Goal: Task Accomplishment & Management: Manage account settings

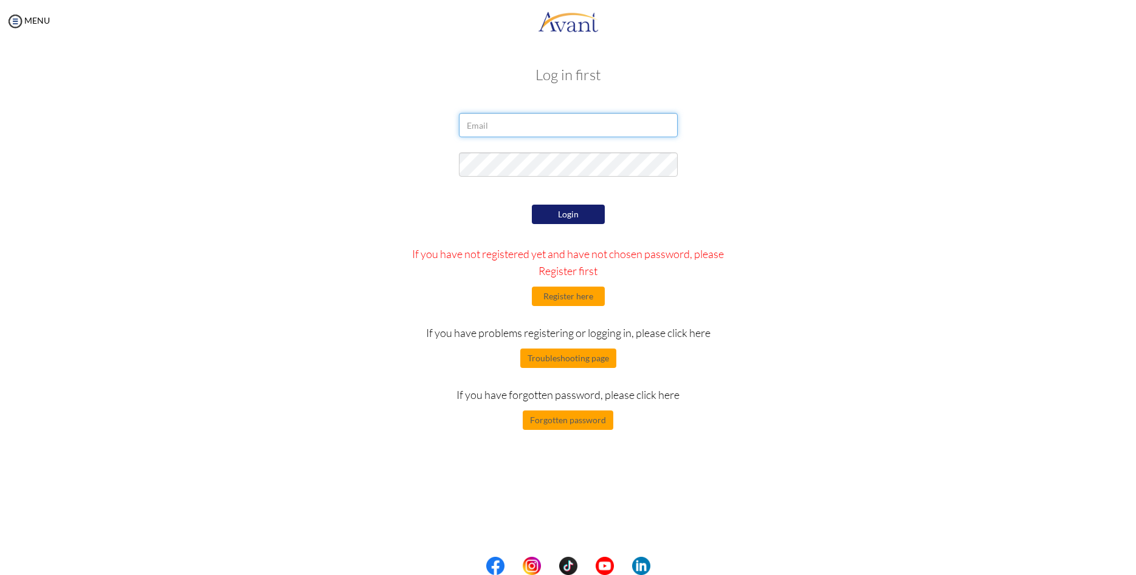
click at [556, 128] on input "email" at bounding box center [568, 125] width 219 height 24
type input "[EMAIL_ADDRESS][DOMAIN_NAME]"
click at [583, 218] on button "Login" at bounding box center [568, 214] width 73 height 19
click at [583, 293] on button "Register here" at bounding box center [568, 296] width 73 height 19
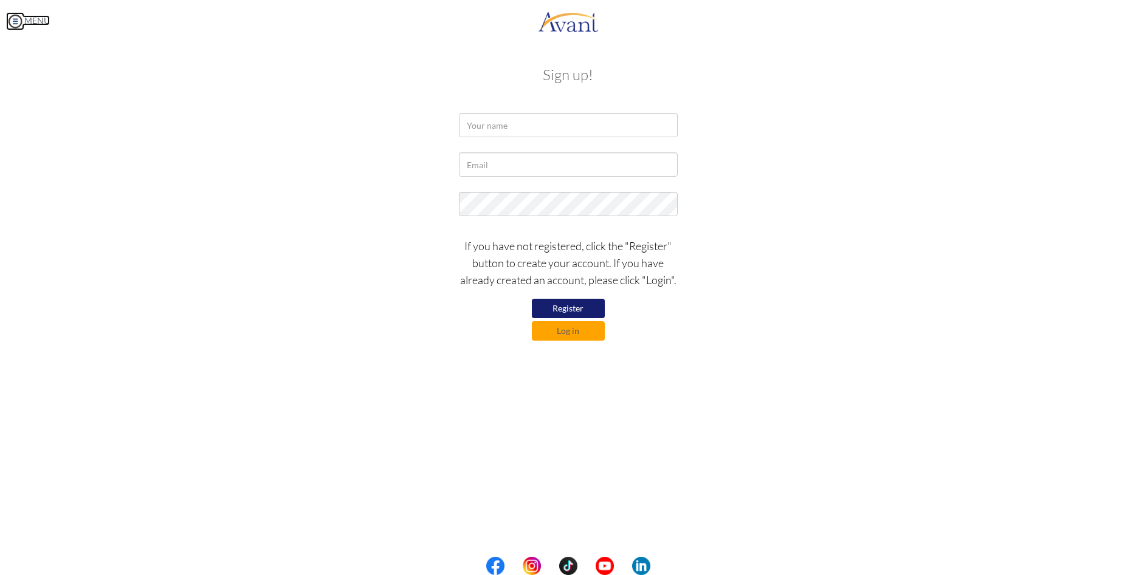
click at [15, 22] on img at bounding box center [15, 21] width 18 height 18
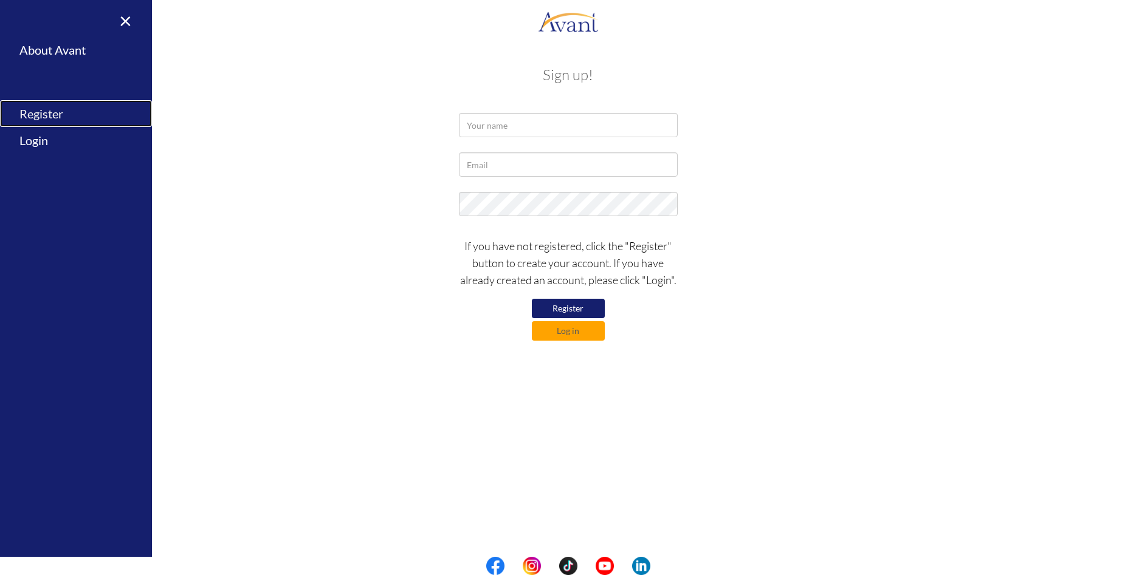
click at [57, 112] on link "Register" at bounding box center [76, 113] width 152 height 27
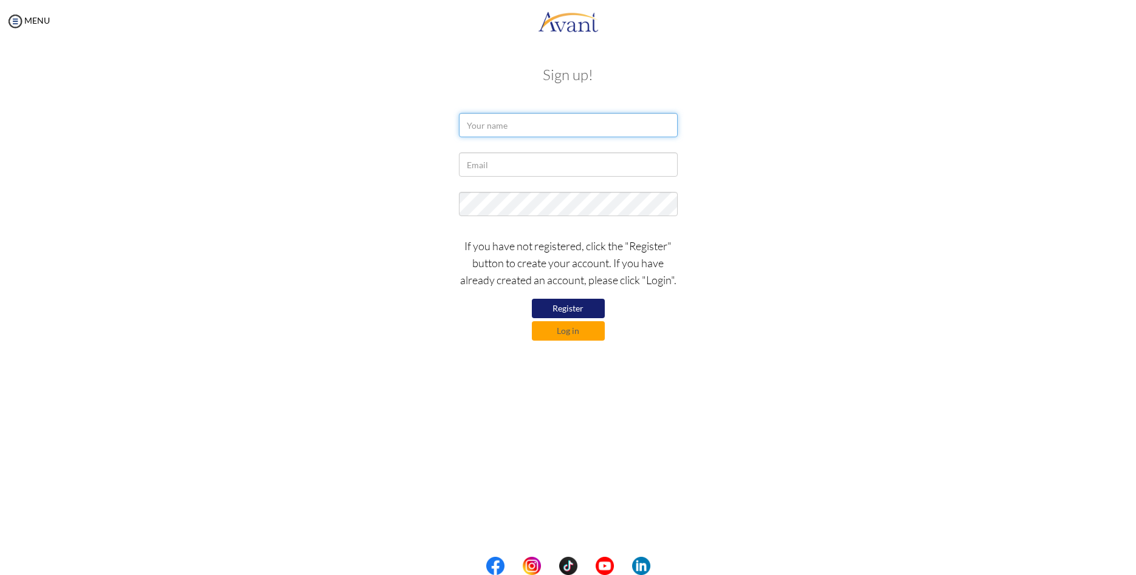
click at [540, 119] on input "text" at bounding box center [568, 125] width 219 height 24
type input "a"
type input "[PERSON_NAME]"
click at [542, 160] on input "text" at bounding box center [568, 165] width 219 height 24
type input "[EMAIL_ADDRESS][DOMAIN_NAME]"
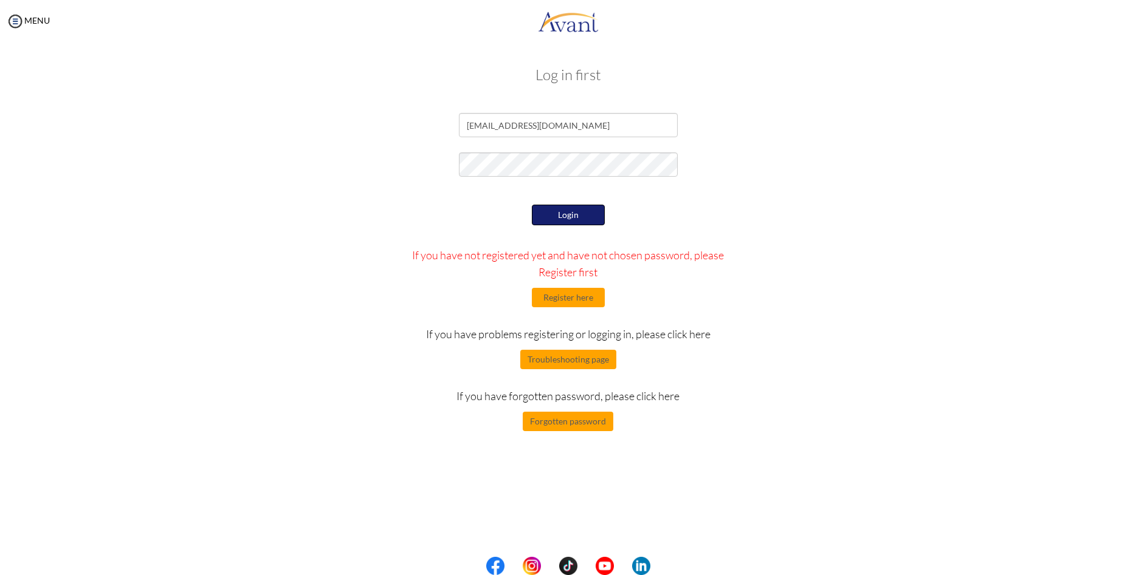
click at [558, 217] on button "Login" at bounding box center [568, 215] width 73 height 21
click at [554, 419] on button "Forgotten password" at bounding box center [568, 420] width 91 height 19
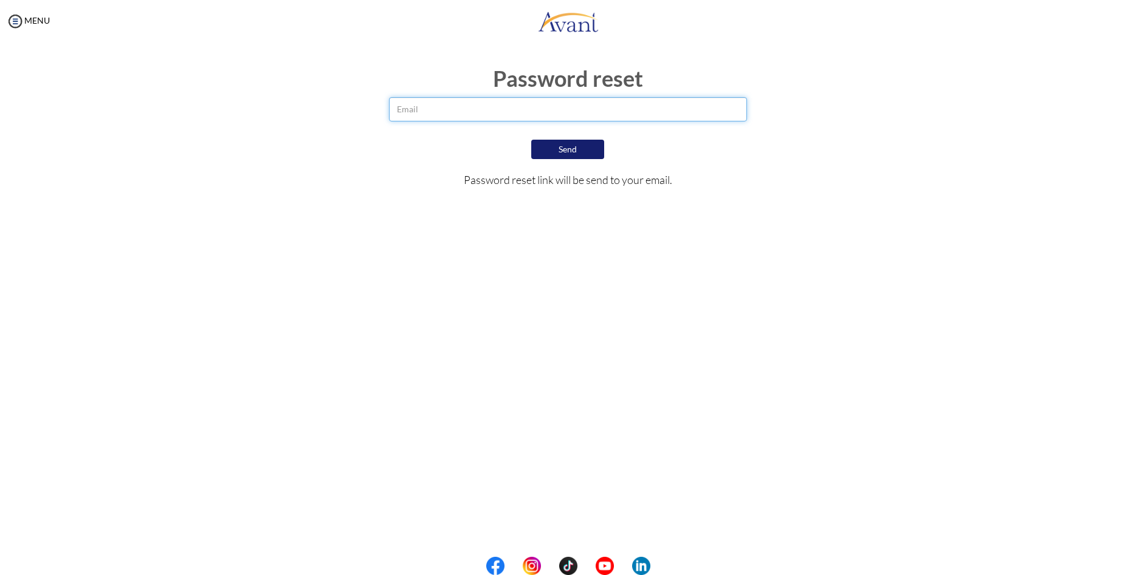
click at [461, 106] on input "email" at bounding box center [568, 109] width 358 height 24
type input "[EMAIL_ADDRESS][DOMAIN_NAME]"
click at [584, 148] on button "Send" at bounding box center [567, 149] width 73 height 19
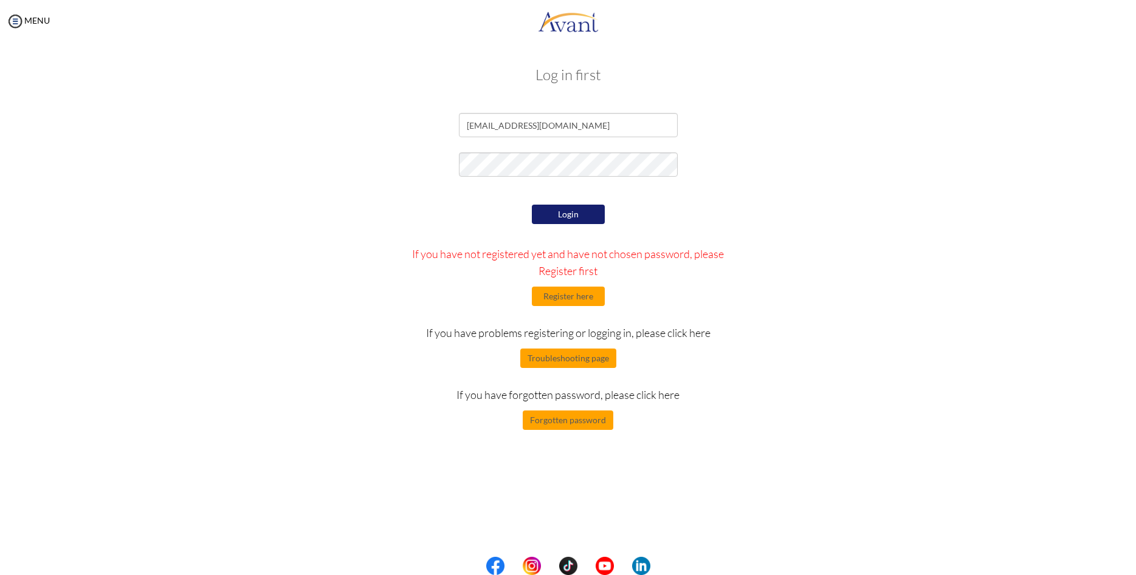
click at [542, 211] on button "Login" at bounding box center [568, 214] width 73 height 19
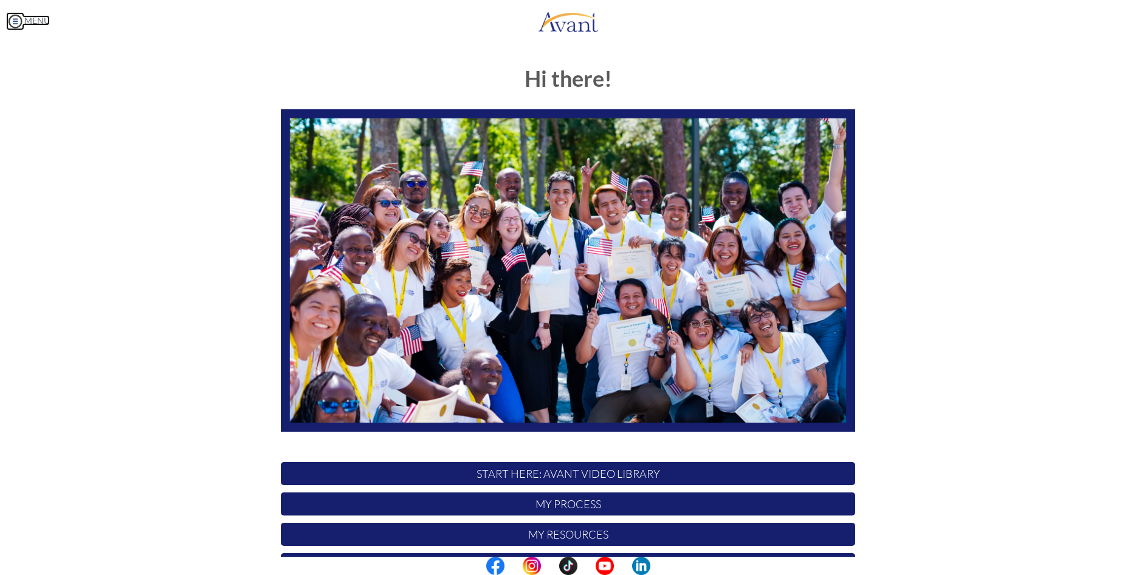
click at [15, 19] on img at bounding box center [15, 21] width 18 height 18
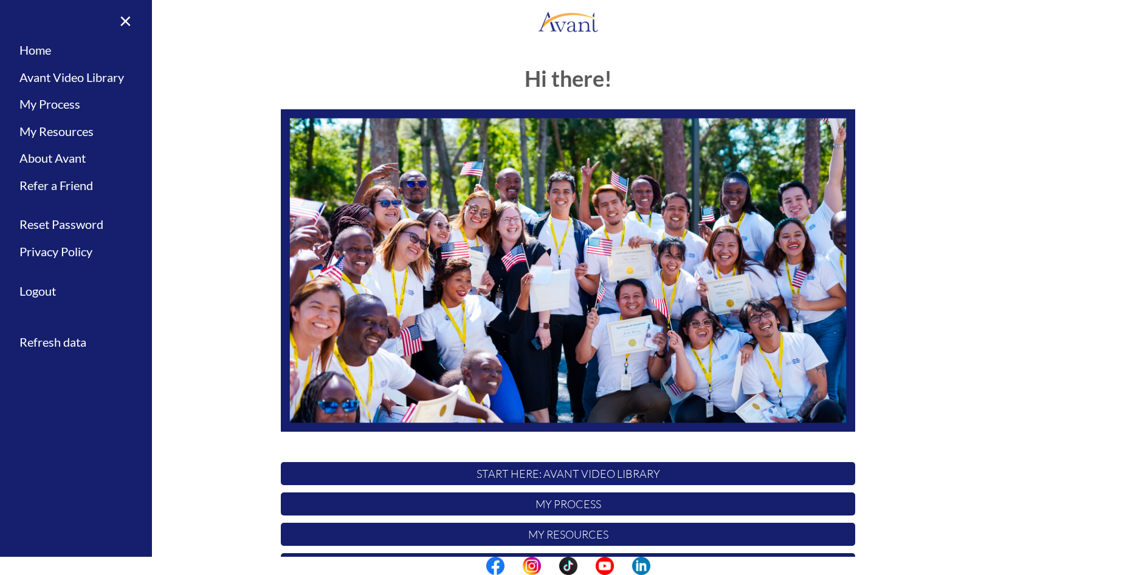
scroll to position [100, 0]
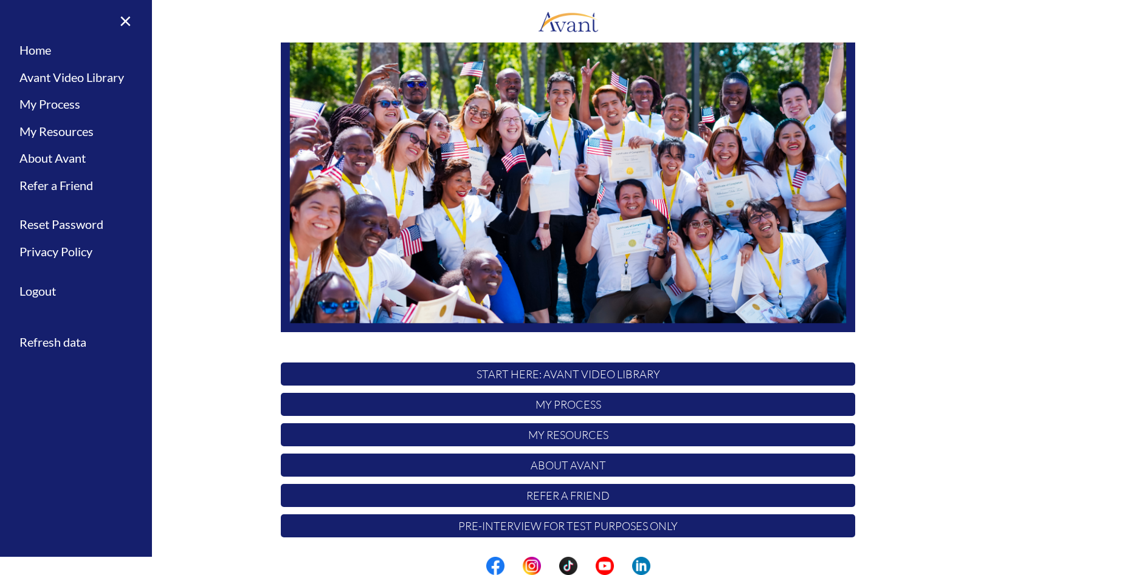
click at [555, 379] on p "START HERE: Avant Video Library" at bounding box center [568, 374] width 574 height 23
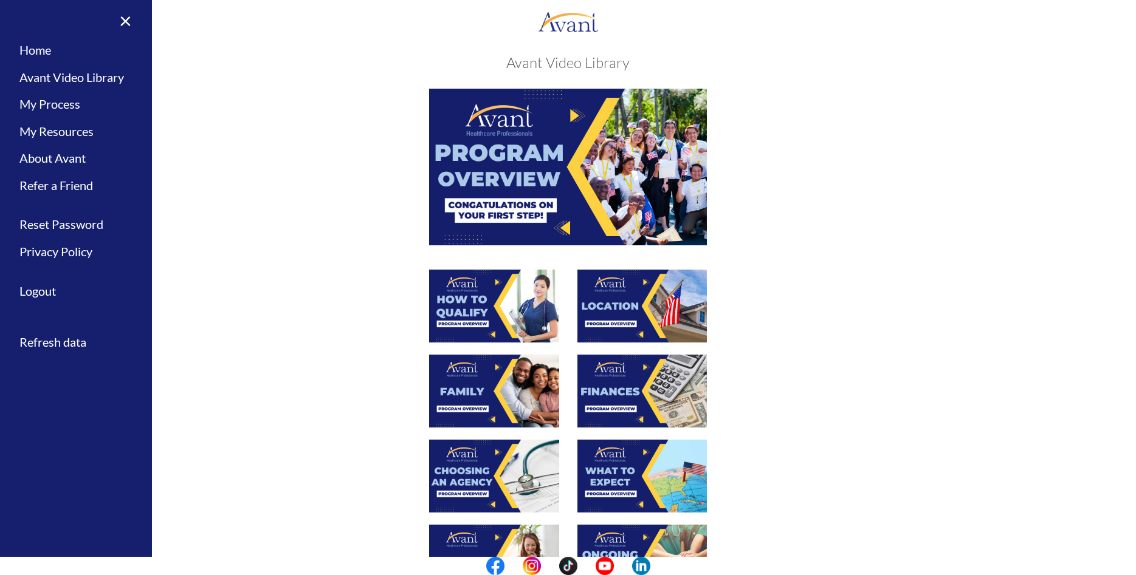
scroll to position [0, 0]
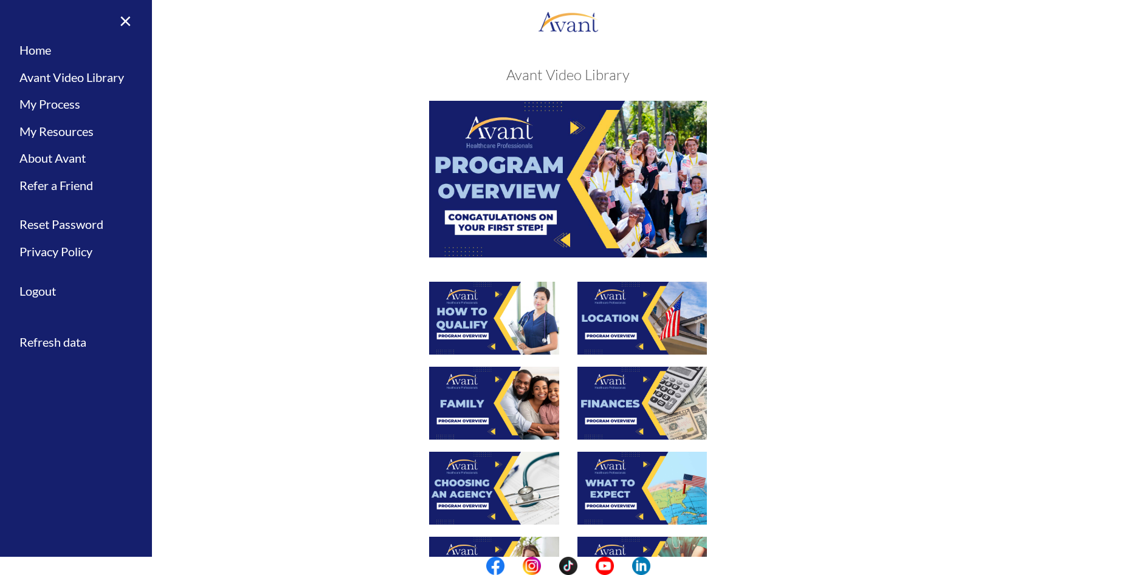
click at [504, 162] on img at bounding box center [568, 179] width 278 height 156
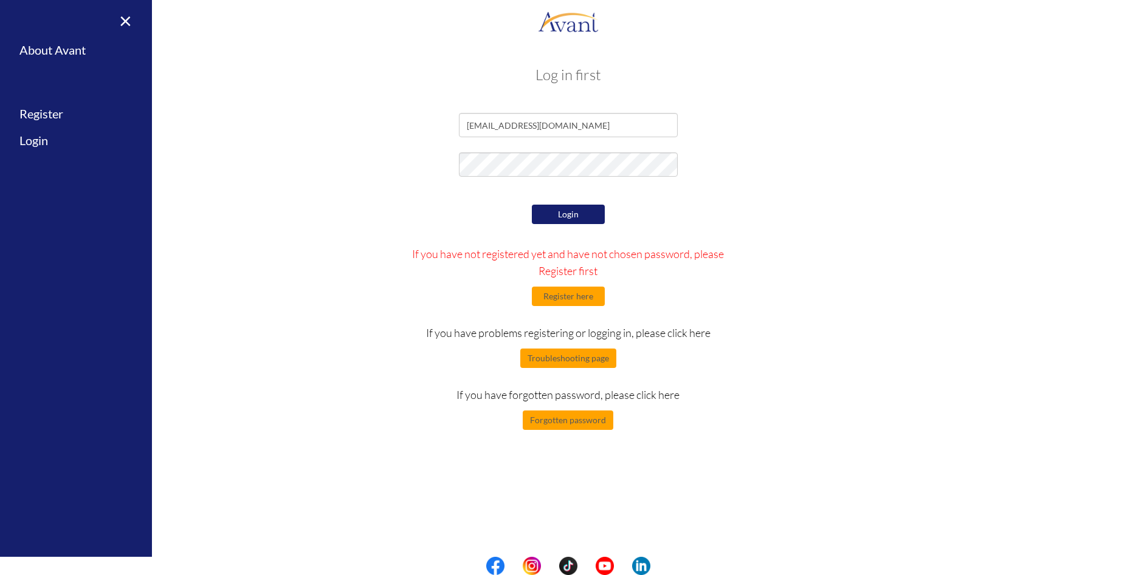
click at [569, 219] on button "Login" at bounding box center [568, 214] width 73 height 19
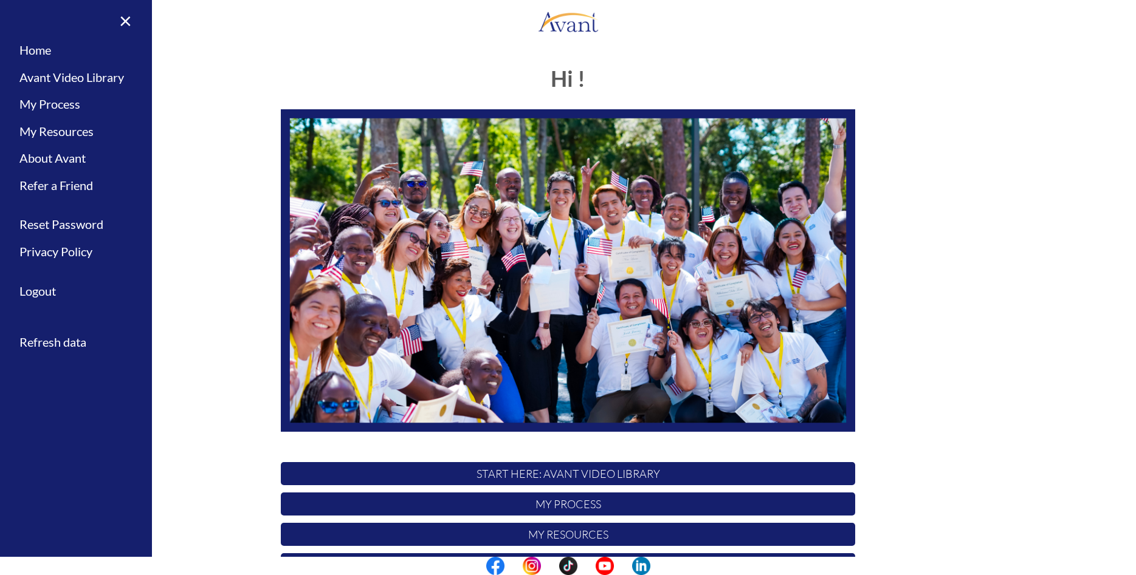
scroll to position [100, 0]
